Goal: Find specific page/section: Find specific page/section

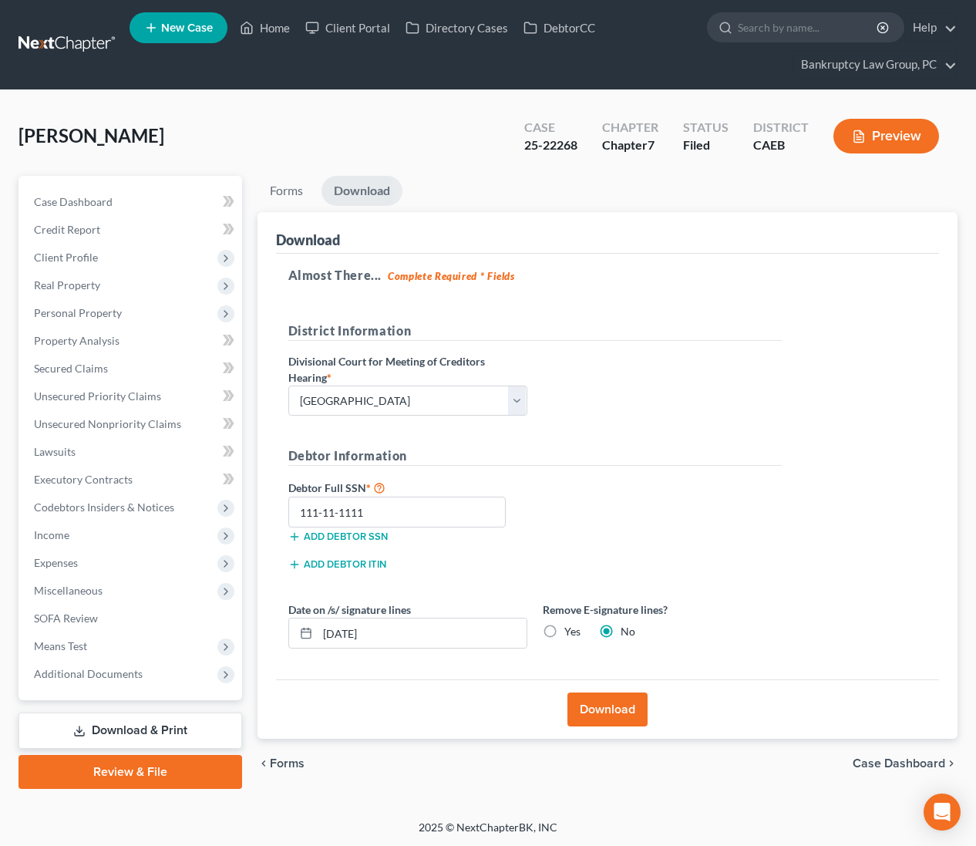
select select "2"
click at [276, 24] on link "Home" at bounding box center [265, 28] width 66 height 28
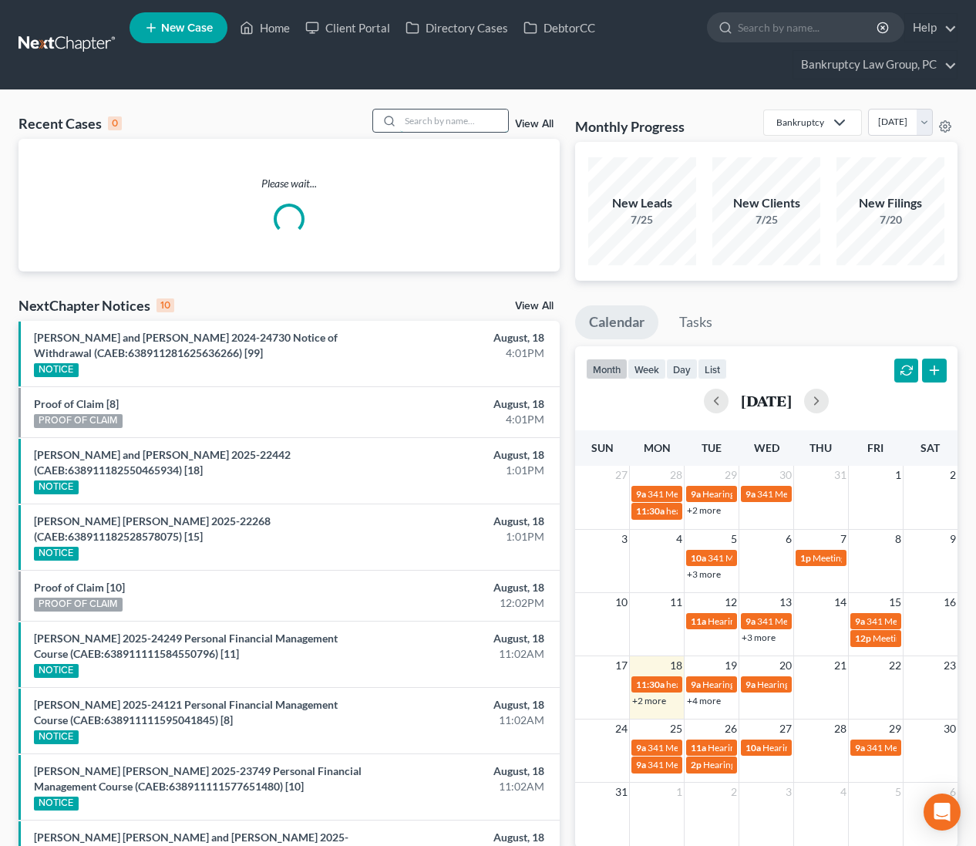
click at [445, 116] on input "search" at bounding box center [454, 121] width 108 height 22
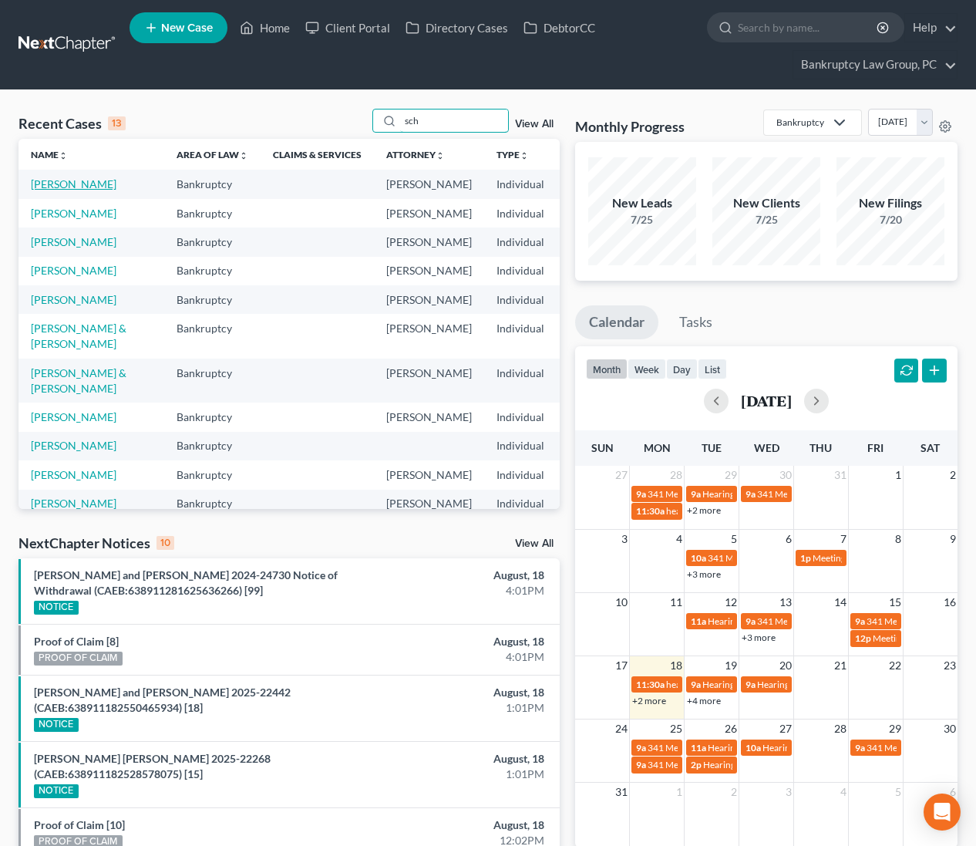
type input "sch"
click at [83, 186] on link "[PERSON_NAME]" at bounding box center [74, 183] width 86 height 13
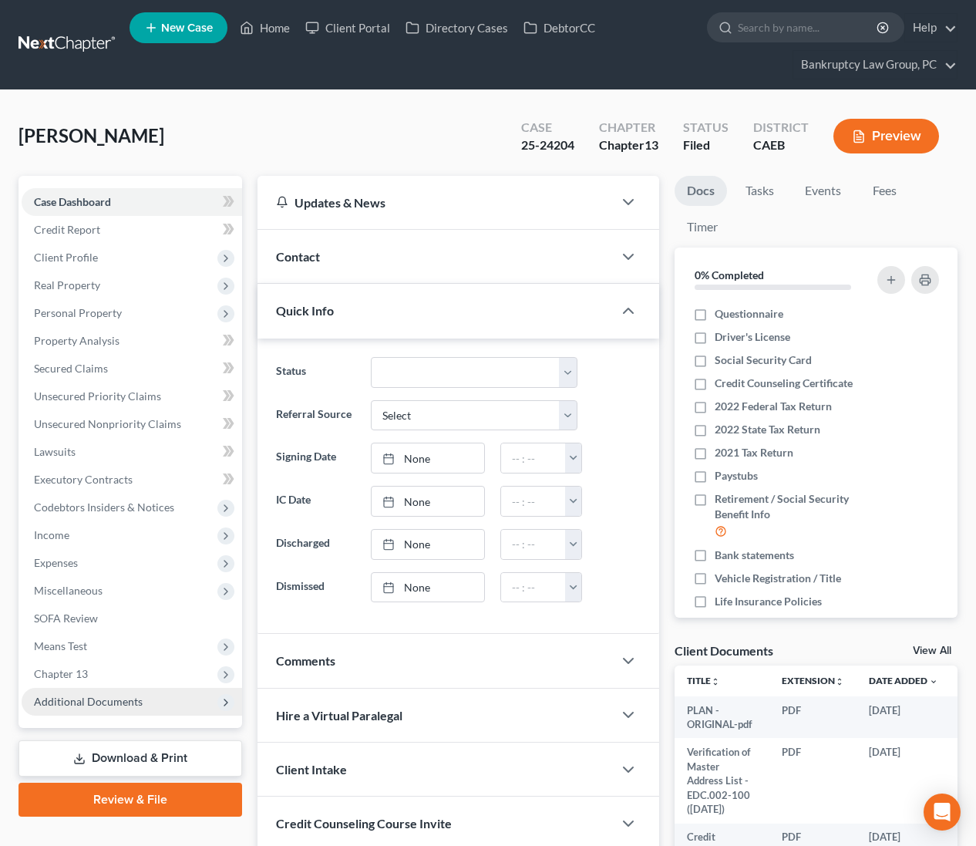
click at [98, 695] on span "Additional Documents" at bounding box center [88, 701] width 109 height 13
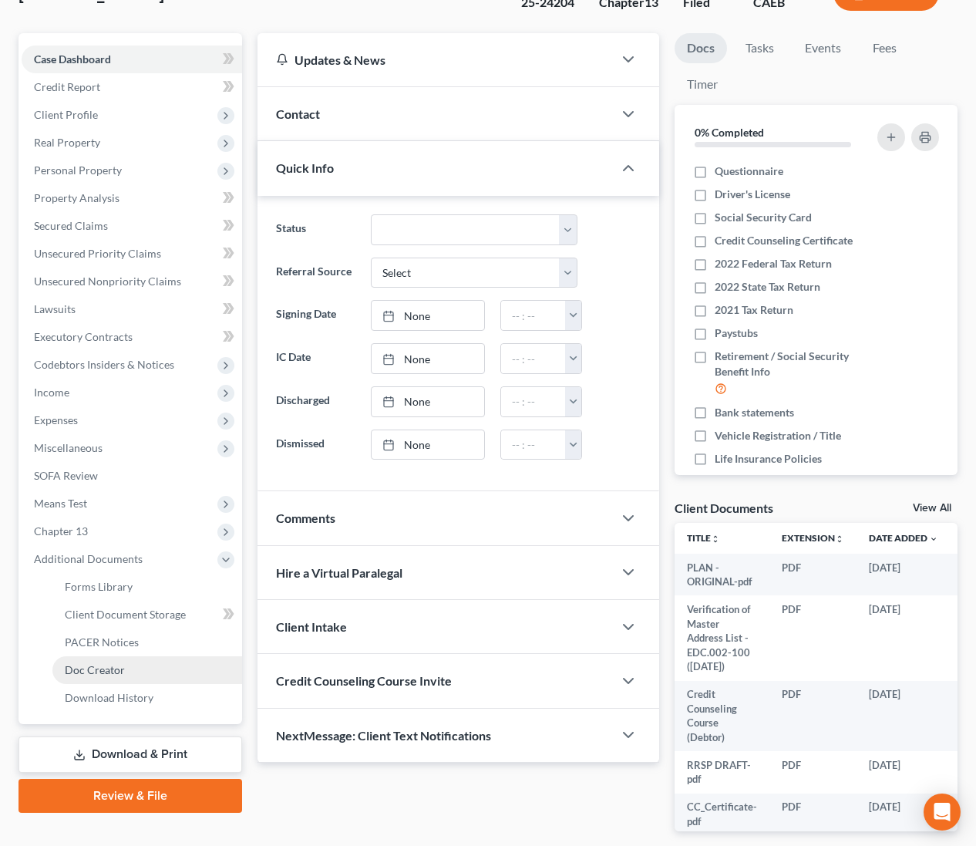
scroll to position [143, 0]
drag, startPoint x: 104, startPoint y: 642, endPoint x: 270, endPoint y: 616, distance: 167.9
click at [104, 642] on span "PACER Notices" at bounding box center [102, 641] width 74 height 13
